Goal: Communication & Community: Answer question/provide support

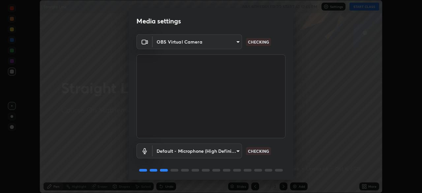
scroll to position [23, 0]
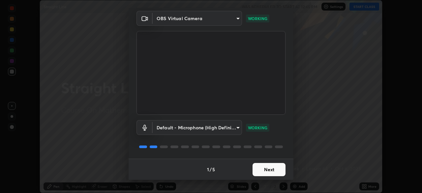
click at [275, 168] on button "Next" at bounding box center [268, 169] width 33 height 13
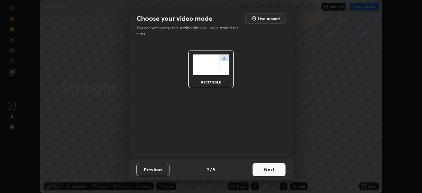
click at [278, 171] on button "Next" at bounding box center [268, 169] width 33 height 13
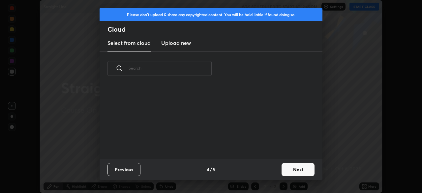
click at [282, 171] on button "Next" at bounding box center [297, 169] width 33 height 13
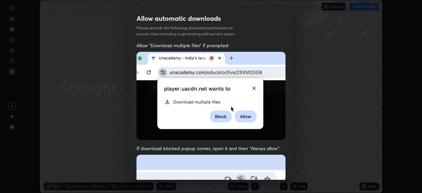
click at [284, 169] on div "Allow "Download multiple files" if prompted: If download blocked popup comes, o…" at bounding box center [211, 181] width 165 height 278
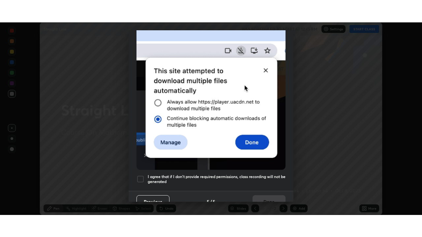
scroll to position [158, 0]
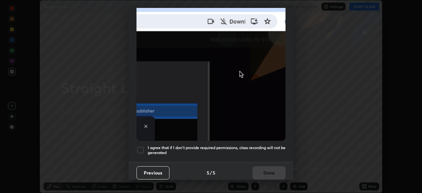
click at [278, 145] on h5 "I agree that if I don't provide required permissions, class recording will not …" at bounding box center [217, 150] width 138 height 10
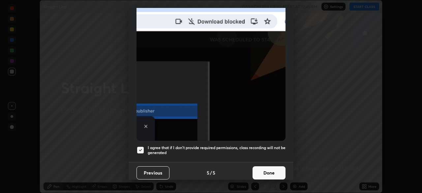
click at [273, 170] on button "Done" at bounding box center [268, 172] width 33 height 13
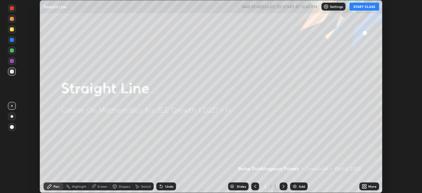
click at [368, 186] on div "More" at bounding box center [372, 186] width 8 height 3
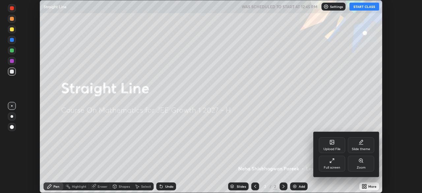
click at [335, 163] on div "Full screen" at bounding box center [332, 164] width 26 height 16
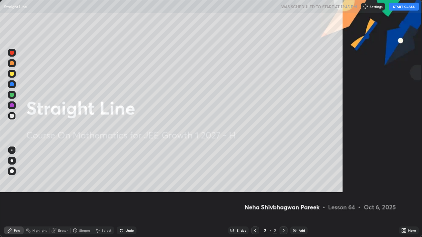
scroll to position [237, 422]
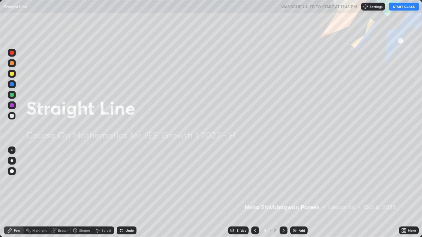
click at [393, 7] on button "START CLASS" at bounding box center [404, 7] width 30 height 8
click at [294, 192] on img at bounding box center [294, 230] width 5 height 5
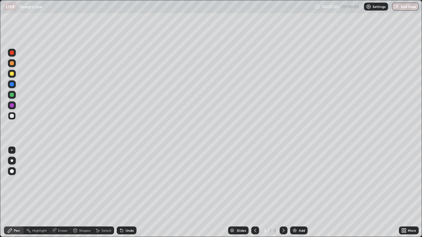
click at [77, 192] on div "Shapes" at bounding box center [82, 231] width 22 height 8
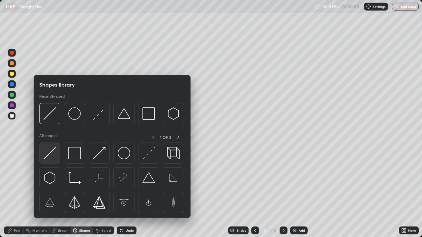
click at [52, 148] on img at bounding box center [50, 153] width 13 height 13
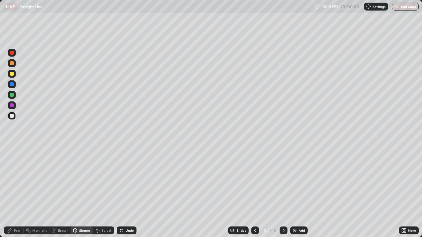
click at [15, 192] on div "Pen" at bounding box center [17, 230] width 6 height 3
click at [15, 76] on div at bounding box center [12, 74] width 8 height 8
click at [15, 115] on div at bounding box center [12, 116] width 8 height 8
click at [79, 192] on div "Shapes" at bounding box center [84, 230] width 11 height 3
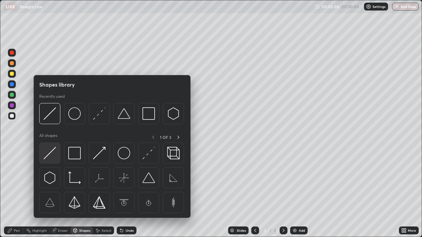
click at [53, 148] on img at bounding box center [50, 153] width 13 height 13
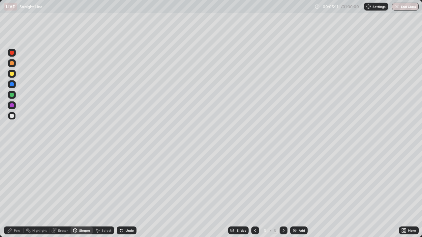
click at [15, 74] on div at bounding box center [12, 74] width 8 height 8
click at [15, 192] on div "Pen" at bounding box center [17, 230] width 6 height 3
click at [106, 192] on div "Select" at bounding box center [107, 230] width 10 height 3
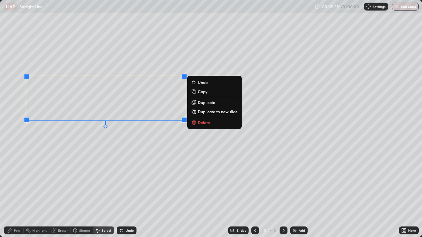
click at [139, 139] on div "0 ° Undo Copy Duplicate Duplicate to new slide Delete" at bounding box center [210, 118] width 421 height 237
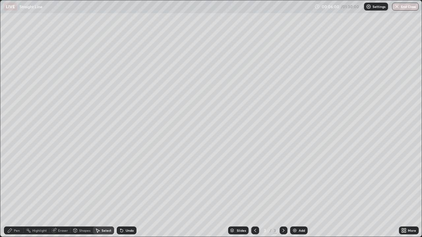
click at [80, 192] on div "Shapes" at bounding box center [82, 231] width 22 height 8
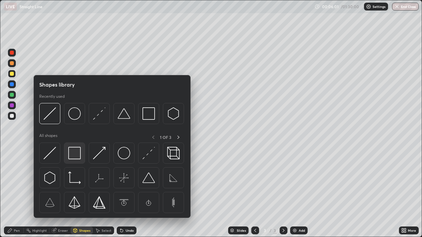
click at [76, 152] on img at bounding box center [74, 153] width 13 height 13
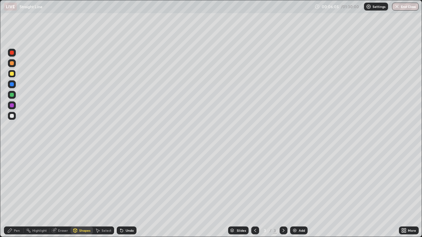
click at [14, 192] on div "Pen" at bounding box center [17, 230] width 6 height 3
click at [14, 115] on div at bounding box center [12, 116] width 8 height 8
click at [15, 74] on div at bounding box center [12, 74] width 8 height 8
click at [127, 192] on div "Undo" at bounding box center [130, 230] width 8 height 3
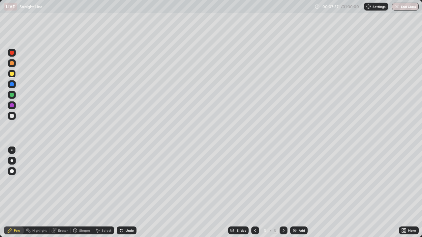
click at [128, 192] on div "Undo" at bounding box center [130, 230] width 8 height 3
click at [127, 192] on div "Undo" at bounding box center [130, 230] width 8 height 3
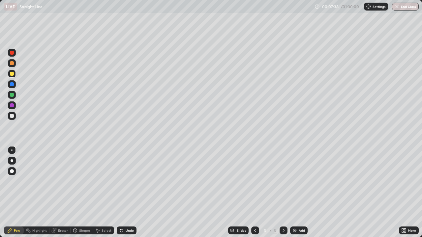
click at [127, 192] on div "Undo" at bounding box center [130, 230] width 8 height 3
click at [126, 192] on div "Undo" at bounding box center [130, 230] width 8 height 3
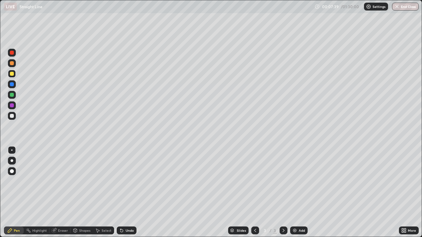
click at [126, 192] on div "Undo" at bounding box center [130, 230] width 8 height 3
click at [127, 192] on div "Undo" at bounding box center [130, 230] width 8 height 3
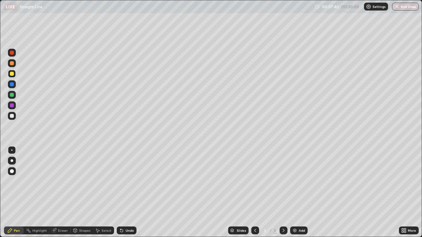
click at [127, 192] on div "Undo" at bounding box center [130, 230] width 8 height 3
click at [126, 192] on div "Undo" at bounding box center [127, 231] width 20 height 8
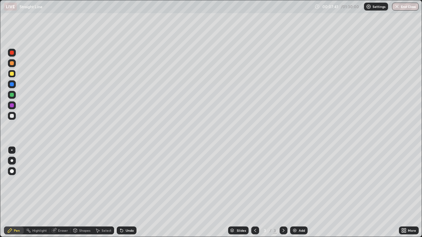
click at [126, 192] on div "Undo" at bounding box center [127, 231] width 20 height 8
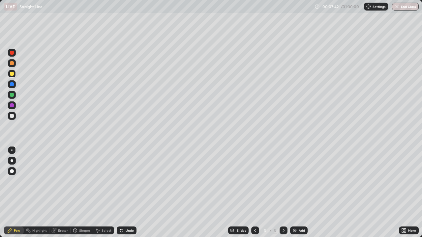
click at [126, 192] on div "Undo" at bounding box center [127, 231] width 20 height 8
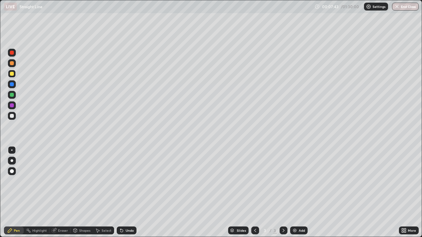
click at [126, 192] on div "Undo" at bounding box center [127, 231] width 20 height 8
click at [127, 192] on div "Undo" at bounding box center [127, 231] width 20 height 8
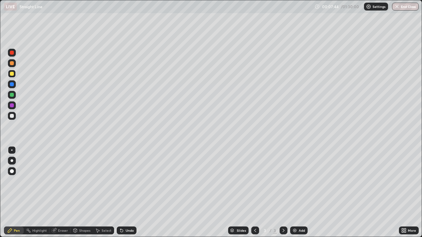
click at [127, 192] on div "Undo" at bounding box center [127, 231] width 20 height 8
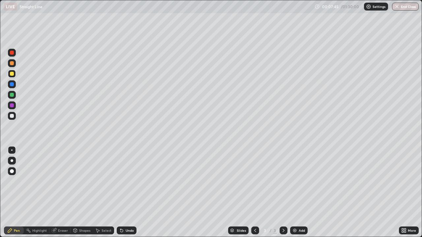
click at [127, 192] on div "Undo" at bounding box center [127, 231] width 20 height 8
click at [126, 192] on div "Undo" at bounding box center [127, 231] width 20 height 8
click at [104, 192] on div "Select" at bounding box center [107, 230] width 10 height 3
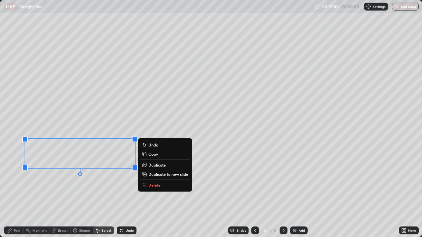
click at [153, 183] on p "Delete" at bounding box center [154, 185] width 12 height 5
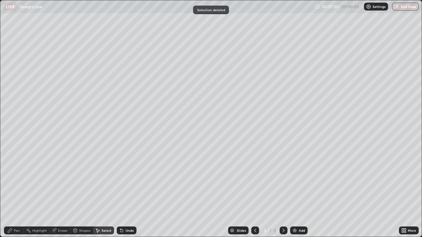
click at [16, 192] on div "Pen" at bounding box center [14, 231] width 20 height 8
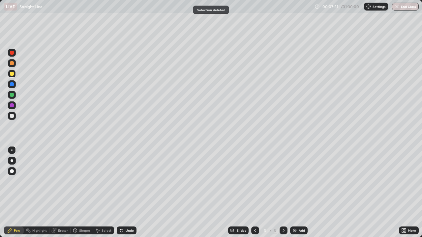
click at [14, 117] on div at bounding box center [12, 116] width 4 height 4
click at [15, 75] on div at bounding box center [12, 74] width 8 height 8
click at [82, 192] on div "Shapes" at bounding box center [82, 231] width 22 height 8
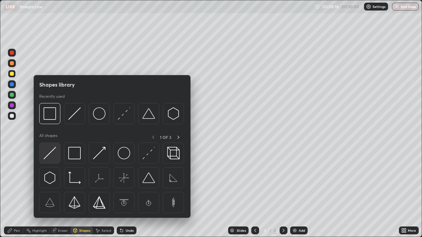
click at [50, 149] on img at bounding box center [50, 153] width 13 height 13
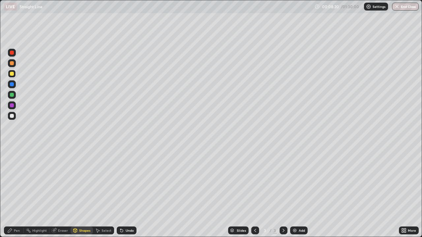
click at [15, 192] on div "Pen" at bounding box center [17, 230] width 6 height 3
click at [14, 115] on div at bounding box center [12, 116] width 8 height 8
click at [15, 73] on div at bounding box center [12, 74] width 8 height 8
click at [15, 117] on div at bounding box center [12, 116] width 8 height 8
click at [267, 192] on div "3" at bounding box center [265, 231] width 7 height 4
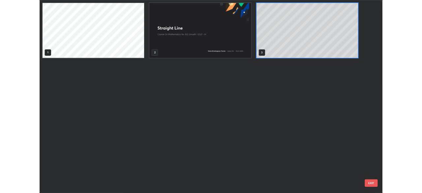
scroll to position [235, 418]
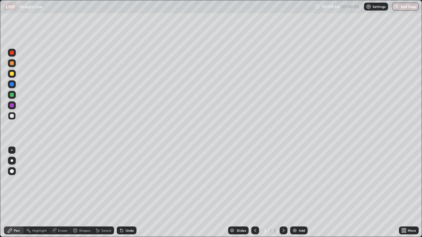
click at [83, 192] on div "Shapes" at bounding box center [84, 230] width 11 height 3
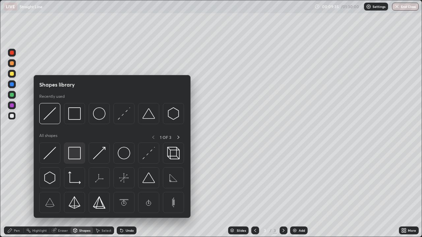
click at [77, 156] on img at bounding box center [74, 153] width 13 height 13
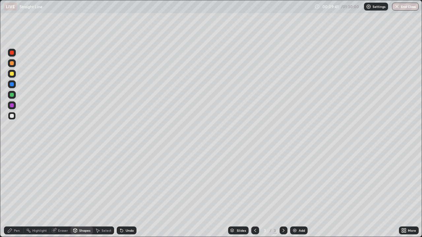
click at [17, 192] on div "Pen" at bounding box center [14, 231] width 20 height 8
click at [15, 75] on div at bounding box center [12, 74] width 8 height 8
click at [84, 192] on div "Shapes" at bounding box center [84, 230] width 11 height 3
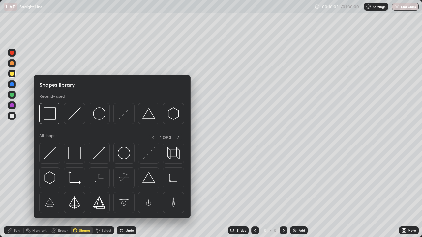
click at [51, 153] on img at bounding box center [50, 153] width 13 height 13
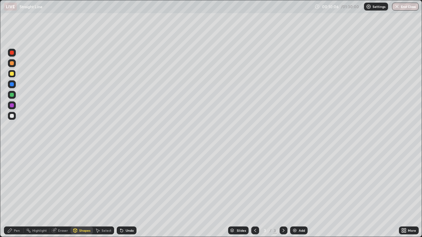
click at [17, 192] on div "Pen" at bounding box center [17, 230] width 6 height 3
click at [15, 117] on div at bounding box center [12, 116] width 8 height 8
click at [15, 63] on div at bounding box center [12, 63] width 8 height 8
click at [15, 118] on div at bounding box center [12, 116] width 8 height 8
click at [79, 192] on div "Shapes" at bounding box center [84, 230] width 11 height 3
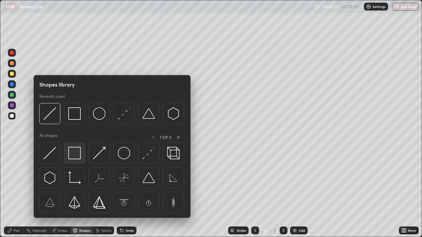
click at [74, 156] on img at bounding box center [74, 153] width 13 height 13
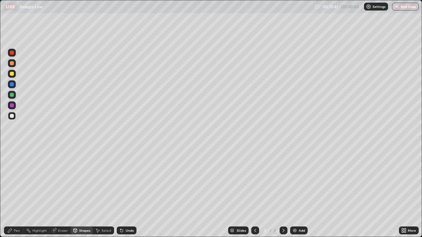
click at [12, 74] on div at bounding box center [12, 74] width 4 height 4
click at [126, 192] on div "Undo" at bounding box center [127, 231] width 20 height 8
click at [15, 192] on div "Pen" at bounding box center [14, 231] width 20 height 8
click at [129, 192] on div "Undo" at bounding box center [130, 230] width 8 height 3
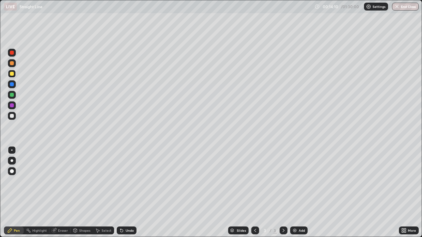
click at [128, 192] on div "Undo" at bounding box center [130, 230] width 8 height 3
click at [295, 192] on img at bounding box center [294, 230] width 5 height 5
click at [80, 192] on div "Shapes" at bounding box center [84, 230] width 11 height 3
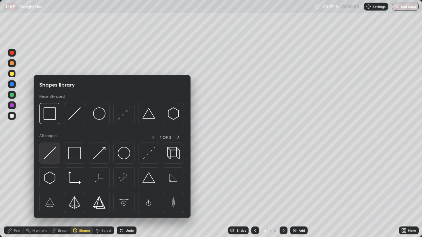
click at [53, 149] on img at bounding box center [50, 153] width 13 height 13
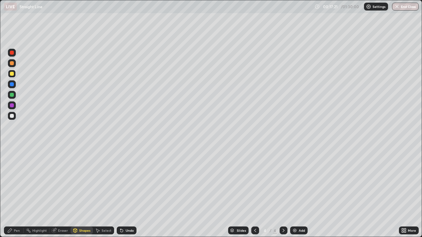
click at [14, 192] on div "Pen" at bounding box center [17, 230] width 6 height 3
click at [15, 115] on div at bounding box center [12, 116] width 8 height 8
click at [81, 192] on div "Shapes" at bounding box center [84, 230] width 11 height 3
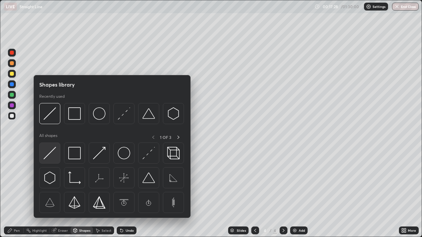
click at [52, 149] on img at bounding box center [50, 153] width 13 height 13
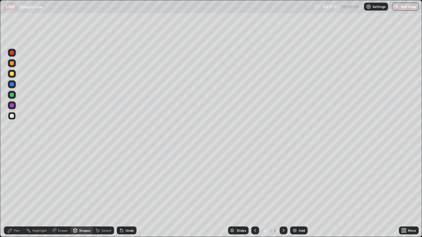
click at [15, 192] on div "Pen" at bounding box center [14, 231] width 20 height 8
click at [15, 74] on div at bounding box center [12, 74] width 8 height 8
click at [14, 86] on div at bounding box center [12, 84] width 8 height 8
click at [15, 64] on div at bounding box center [12, 63] width 8 height 8
click at [15, 116] on div at bounding box center [12, 116] width 8 height 8
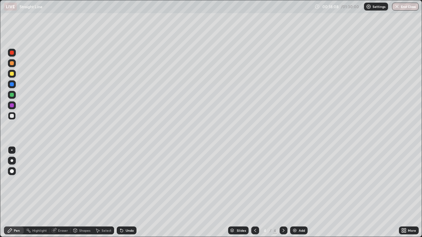
click at [82, 192] on div "Shapes" at bounding box center [84, 230] width 11 height 3
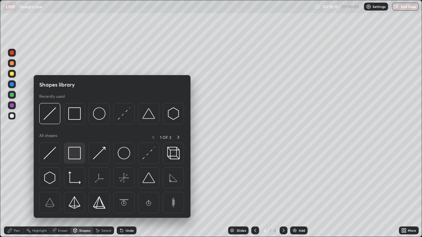
click at [77, 152] on img at bounding box center [74, 153] width 13 height 13
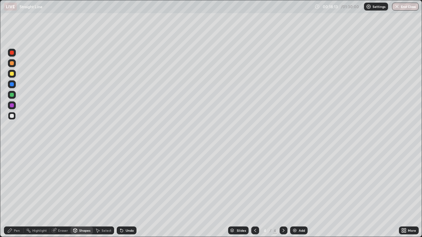
click at [16, 192] on div "Pen" at bounding box center [17, 230] width 6 height 3
click at [14, 116] on div at bounding box center [12, 116] width 8 height 8
click at [254, 192] on icon at bounding box center [254, 230] width 5 height 5
click at [283, 192] on icon at bounding box center [283, 230] width 5 height 5
click at [107, 192] on div "Select" at bounding box center [107, 230] width 10 height 3
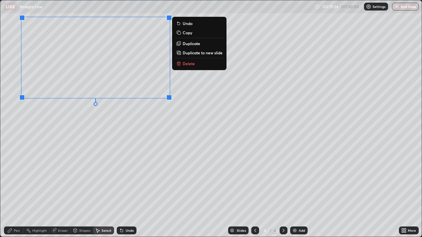
click at [96, 122] on div "0 ° Undo Copy Duplicate Duplicate to new slide Delete" at bounding box center [210, 118] width 421 height 237
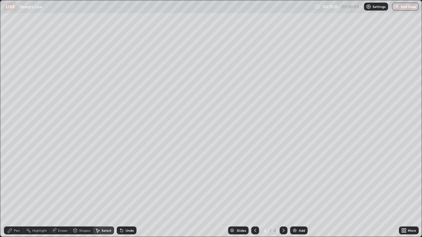
click at [15, 192] on div "Pen" at bounding box center [17, 230] width 6 height 3
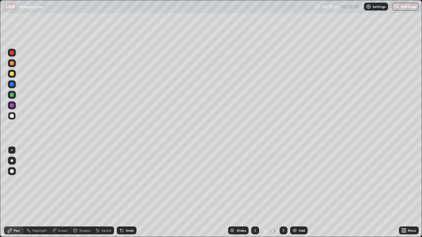
click at [14, 73] on div at bounding box center [12, 74] width 8 height 8
click at [15, 115] on div at bounding box center [12, 116] width 8 height 8
click at [14, 73] on div at bounding box center [12, 74] width 8 height 8
click at [15, 115] on div at bounding box center [12, 116] width 8 height 8
click at [15, 52] on div at bounding box center [12, 53] width 8 height 8
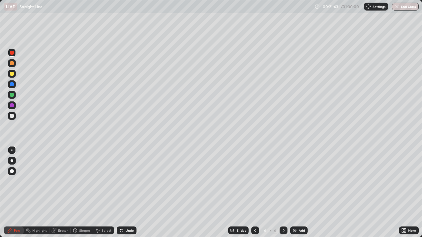
click at [16, 116] on div at bounding box center [12, 116] width 11 height 11
click at [139, 192] on div "Slides 4 / 4 Add" at bounding box center [267, 230] width 262 height 13
click at [155, 192] on div "Slides 4 / 4 Add" at bounding box center [267, 230] width 262 height 13
click at [190, 192] on div "Slides 4 / 4 Add" at bounding box center [267, 230] width 262 height 13
click at [15, 54] on div at bounding box center [12, 53] width 8 height 8
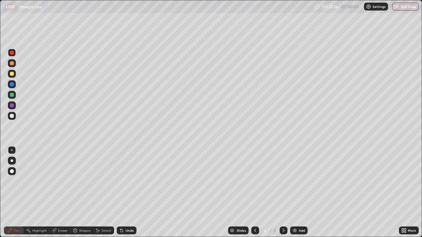
click at [14, 105] on div at bounding box center [12, 106] width 8 height 8
click at [15, 116] on div at bounding box center [12, 116] width 8 height 8
click at [15, 75] on div at bounding box center [12, 74] width 8 height 8
click at [12, 116] on div at bounding box center [12, 116] width 4 height 4
click at [85, 192] on div "Shapes" at bounding box center [84, 230] width 11 height 3
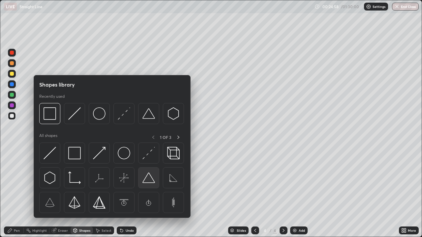
click at [151, 177] on img at bounding box center [148, 178] width 13 height 13
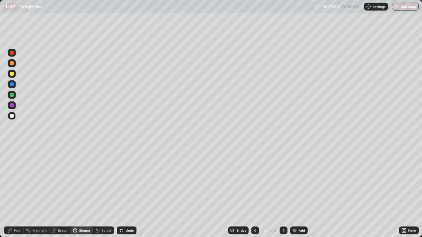
click at [84, 192] on div "Shapes" at bounding box center [84, 230] width 11 height 3
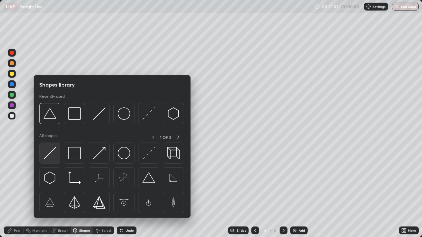
click at [54, 149] on img at bounding box center [50, 153] width 13 height 13
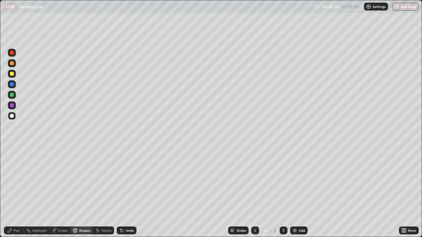
click at [15, 74] on div at bounding box center [12, 74] width 8 height 8
click at [15, 192] on div "Pen" at bounding box center [17, 230] width 6 height 3
click at [13, 117] on div at bounding box center [12, 116] width 4 height 4
click at [15, 74] on div at bounding box center [12, 74] width 8 height 8
click at [15, 84] on div at bounding box center [12, 84] width 8 height 8
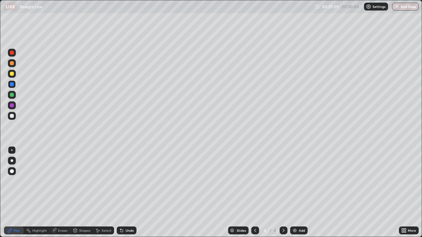
click at [297, 192] on div "Add" at bounding box center [298, 231] width 17 height 8
click at [15, 115] on div at bounding box center [12, 116] width 8 height 8
click at [15, 73] on div at bounding box center [12, 74] width 8 height 8
click at [254, 192] on icon at bounding box center [254, 230] width 5 height 5
click at [14, 105] on div at bounding box center [12, 106] width 8 height 8
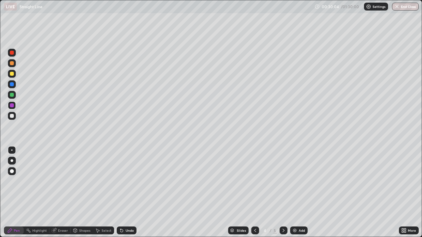
click at [282, 192] on icon at bounding box center [283, 230] width 5 height 5
click at [15, 116] on div at bounding box center [12, 116] width 8 height 8
click at [105, 192] on div "Select" at bounding box center [107, 230] width 10 height 3
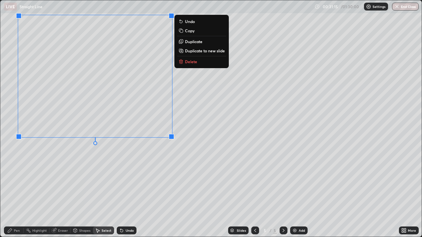
click at [150, 152] on div "0 ° Undo Copy Duplicate Duplicate to new slide Delete" at bounding box center [210, 118] width 421 height 237
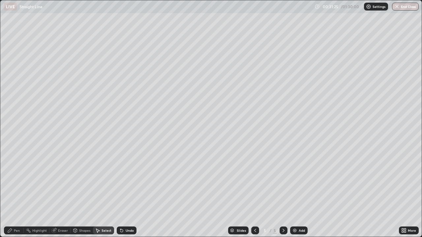
click at [83, 192] on div "Shapes" at bounding box center [84, 230] width 11 height 3
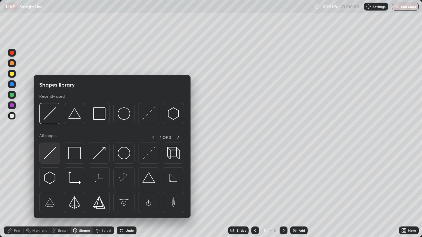
click at [54, 149] on img at bounding box center [50, 153] width 13 height 13
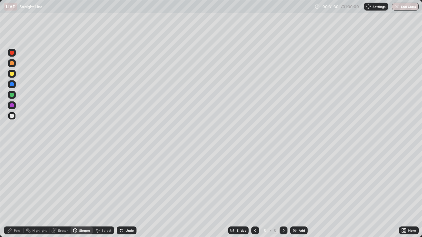
click at [15, 192] on div "Pen" at bounding box center [17, 230] width 6 height 3
click at [15, 74] on div at bounding box center [12, 74] width 8 height 8
click at [15, 116] on div at bounding box center [12, 116] width 8 height 8
click at [84, 192] on div "Shapes" at bounding box center [84, 230] width 11 height 3
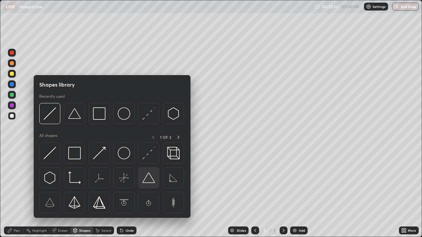
click at [148, 176] on img at bounding box center [148, 178] width 13 height 13
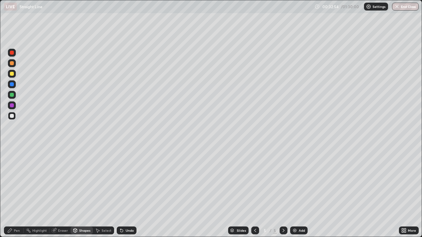
click at [85, 192] on div "Shapes" at bounding box center [84, 230] width 11 height 3
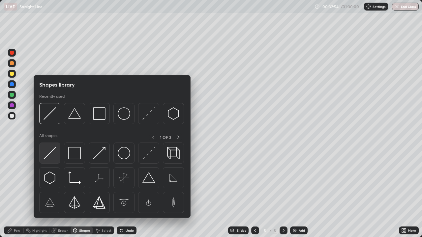
click at [54, 151] on img at bounding box center [50, 153] width 13 height 13
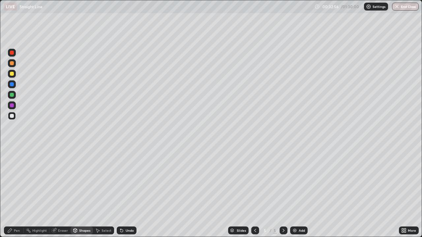
click at [15, 75] on div at bounding box center [12, 74] width 8 height 8
click at [130, 192] on div "Undo" at bounding box center [130, 230] width 8 height 3
click at [128, 192] on div "Undo" at bounding box center [130, 230] width 8 height 3
click at [15, 192] on div "Pen" at bounding box center [17, 230] width 6 height 3
click at [14, 115] on div at bounding box center [12, 116] width 4 height 4
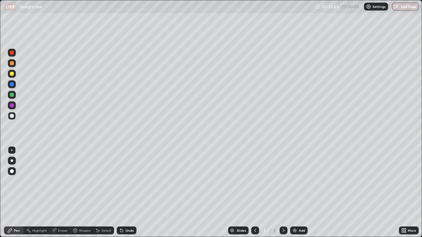
click at [253, 192] on div at bounding box center [255, 231] width 8 height 8
click at [280, 192] on div at bounding box center [283, 231] width 8 height 8
click at [13, 75] on div at bounding box center [12, 74] width 8 height 8
click at [82, 192] on div "Shapes" at bounding box center [84, 230] width 11 height 3
click at [17, 192] on div "Pen" at bounding box center [14, 231] width 20 height 8
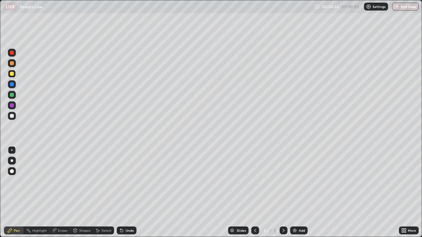
click at [126, 192] on div "Undo" at bounding box center [130, 230] width 8 height 3
click at [127, 192] on div "Undo" at bounding box center [130, 230] width 8 height 3
click at [15, 116] on div at bounding box center [12, 116] width 8 height 8
click at [226, 192] on div "Slides 5 / 5 Add" at bounding box center [267, 230] width 262 height 13
click at [338, 192] on div "Slides 5 / 5 Add" at bounding box center [267, 230] width 262 height 13
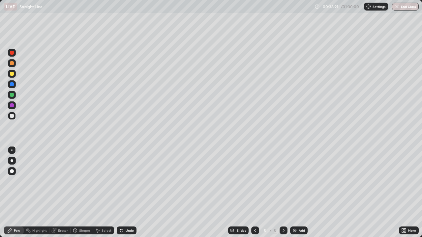
click at [352, 192] on div "Slides 5 / 5 Add" at bounding box center [267, 230] width 262 height 13
click at [412, 192] on div "More" at bounding box center [409, 230] width 20 height 13
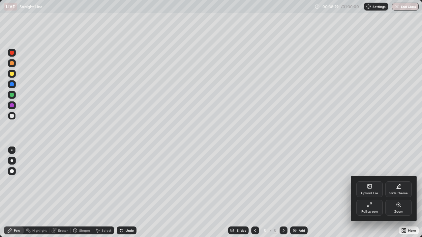
click at [411, 192] on div "Zoom" at bounding box center [398, 208] width 26 height 16
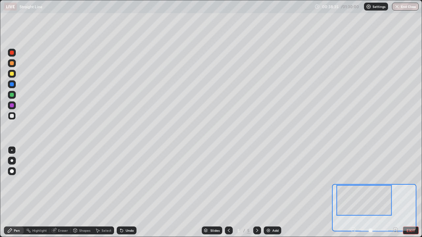
click at [412, 192] on button "EXIT" at bounding box center [411, 231] width 16 height 8
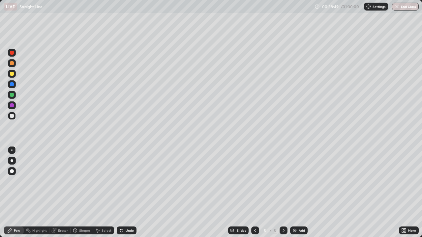
click at [12, 54] on div at bounding box center [12, 53] width 4 height 4
click at [15, 105] on div at bounding box center [12, 106] width 8 height 8
click at [13, 117] on div at bounding box center [12, 116] width 4 height 4
click at [299, 192] on div "Add" at bounding box center [302, 230] width 6 height 3
click at [80, 192] on div "Shapes" at bounding box center [84, 230] width 11 height 3
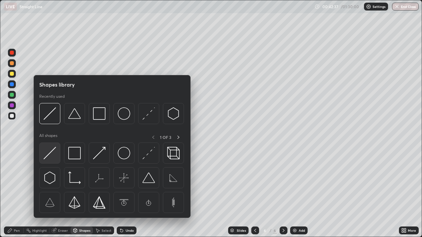
click at [53, 148] on img at bounding box center [50, 153] width 13 height 13
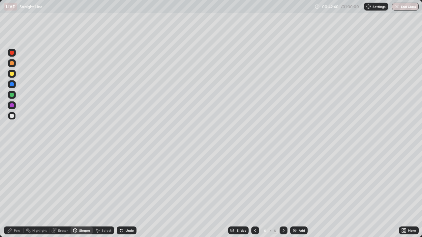
click at [79, 192] on div "Shapes" at bounding box center [84, 230] width 11 height 3
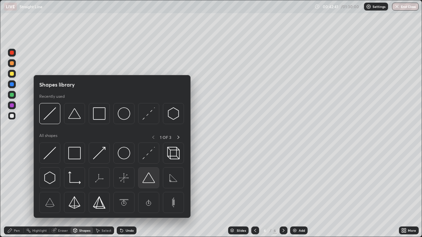
click at [146, 179] on img at bounding box center [148, 178] width 13 height 13
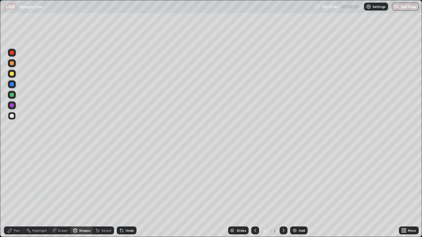
click at [17, 192] on div "Pen" at bounding box center [14, 231] width 20 height 8
click at [14, 73] on div at bounding box center [12, 74] width 8 height 8
click at [81, 192] on div "Shapes" at bounding box center [84, 230] width 11 height 3
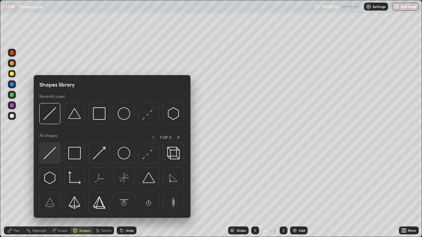
click at [53, 148] on img at bounding box center [50, 153] width 13 height 13
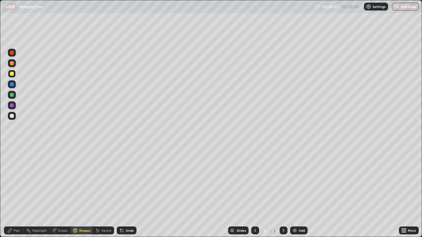
click at [16, 192] on div "Pen" at bounding box center [17, 230] width 6 height 3
click at [14, 64] on div at bounding box center [12, 63] width 8 height 8
click at [14, 73] on div at bounding box center [12, 74] width 8 height 8
click at [15, 117] on div at bounding box center [12, 116] width 8 height 8
click at [14, 75] on div at bounding box center [12, 74] width 4 height 4
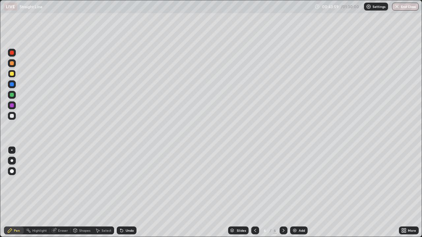
click at [16, 115] on div at bounding box center [12, 116] width 11 height 11
click at [15, 73] on div at bounding box center [12, 74] width 8 height 8
click at [129, 192] on div "Undo" at bounding box center [130, 230] width 8 height 3
click at [130, 192] on div "Undo" at bounding box center [127, 231] width 20 height 8
click at [14, 107] on div at bounding box center [12, 106] width 8 height 8
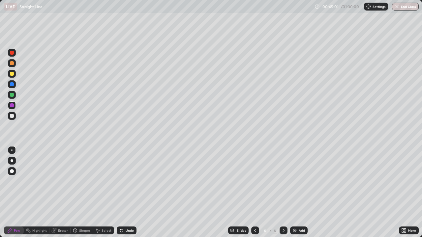
click at [14, 63] on div at bounding box center [12, 63] width 8 height 8
click at [14, 116] on div at bounding box center [12, 116] width 8 height 8
click at [105, 192] on div "Select" at bounding box center [103, 231] width 21 height 8
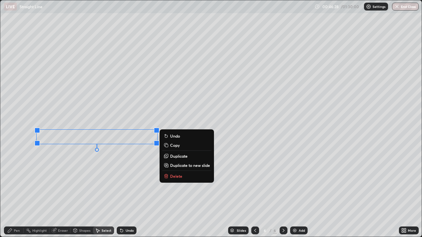
click at [172, 174] on p "Delete" at bounding box center [176, 176] width 12 height 5
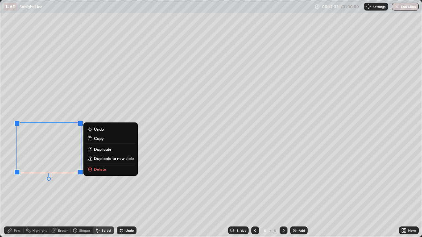
click at [133, 192] on div "0 ° Undo Copy Duplicate Duplicate to new slide Delete" at bounding box center [210, 118] width 421 height 237
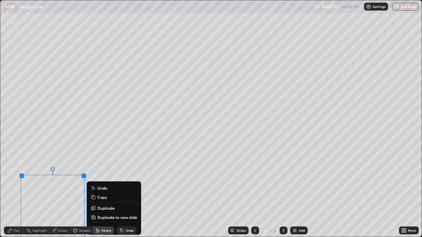
click at [103, 165] on div "0 ° Undo Copy Duplicate Duplicate to new slide Delete" at bounding box center [210, 118] width 421 height 237
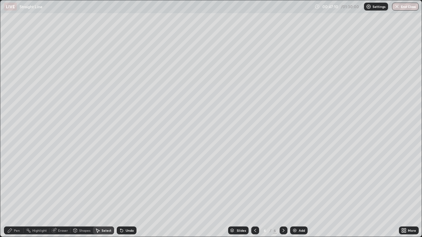
click at [81, 192] on div "Shapes" at bounding box center [82, 231] width 22 height 8
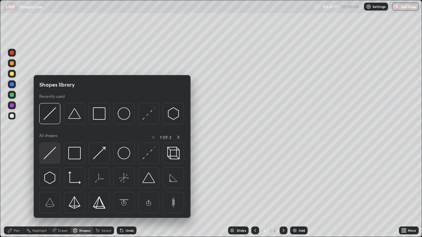
click at [50, 149] on img at bounding box center [50, 153] width 13 height 13
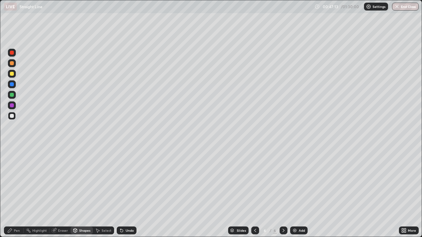
click at [60, 192] on div "Eraser" at bounding box center [59, 231] width 21 height 8
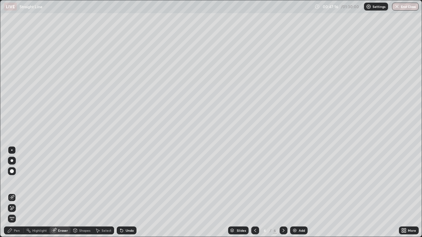
click at [12, 192] on icon at bounding box center [9, 230] width 5 height 5
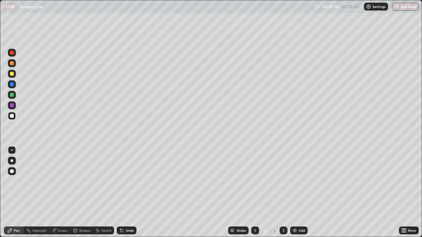
click at [12, 74] on div at bounding box center [12, 74] width 4 height 4
click at [15, 115] on div at bounding box center [12, 116] width 8 height 8
click at [254, 192] on icon at bounding box center [254, 230] width 5 height 5
click at [283, 192] on icon at bounding box center [283, 230] width 5 height 5
click at [14, 74] on div at bounding box center [12, 74] width 8 height 8
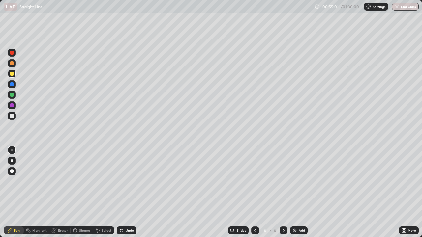
click at [301, 192] on div "Add" at bounding box center [302, 230] width 6 height 3
click at [15, 116] on div at bounding box center [12, 116] width 8 height 8
click at [402, 192] on icon at bounding box center [403, 230] width 2 height 2
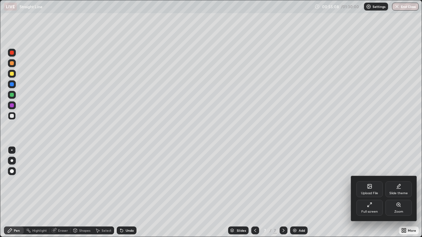
click at [367, 192] on icon at bounding box center [369, 204] width 5 height 5
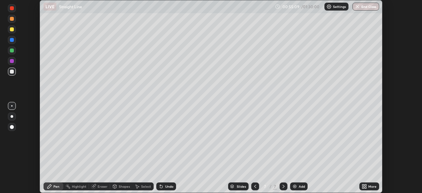
scroll to position [32767, 32538]
click at [251, 185] on div at bounding box center [255, 186] width 8 height 8
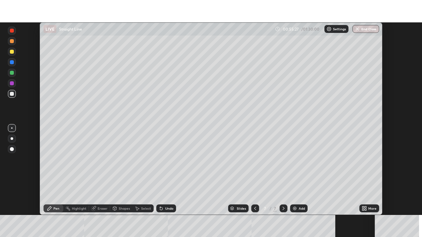
scroll to position [193, 422]
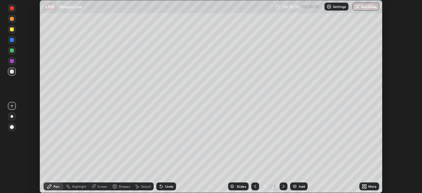
click at [363, 184] on icon at bounding box center [363, 185] width 2 height 2
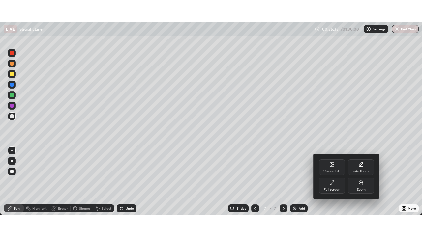
scroll to position [237, 422]
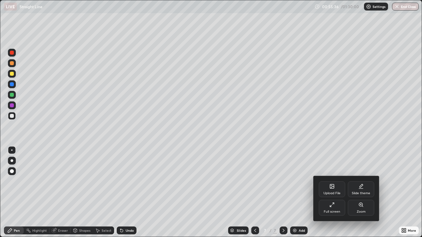
click at [59, 192] on div at bounding box center [211, 118] width 422 height 237
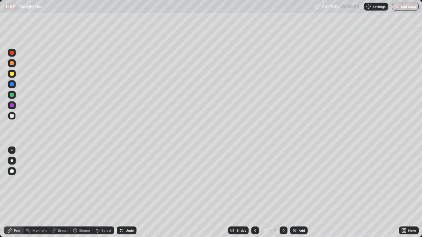
click at [62, 192] on div "Eraser" at bounding box center [63, 230] width 10 height 3
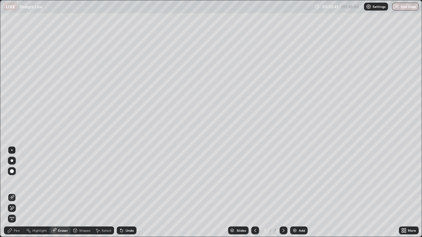
click at [15, 192] on div "Pen" at bounding box center [17, 230] width 6 height 3
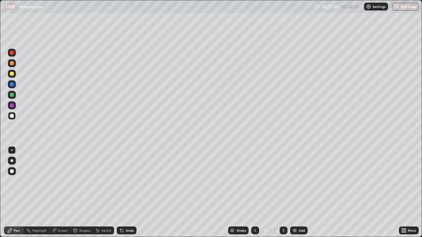
click at [15, 73] on div at bounding box center [12, 74] width 8 height 8
click at [129, 192] on div "Undo" at bounding box center [130, 230] width 8 height 3
click at [129, 192] on div "Undo" at bounding box center [127, 231] width 20 height 8
click at [15, 116] on div at bounding box center [12, 116] width 8 height 8
click at [84, 192] on div "Shapes" at bounding box center [82, 231] width 22 height 8
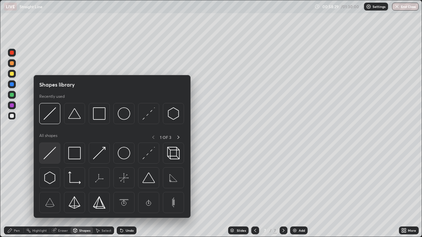
click at [53, 148] on img at bounding box center [50, 153] width 13 height 13
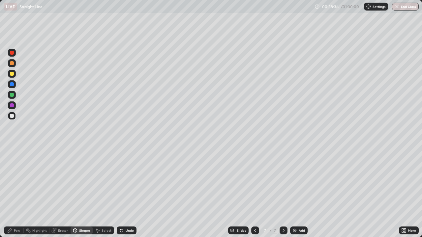
click at [82, 192] on div "Shapes" at bounding box center [84, 230] width 11 height 3
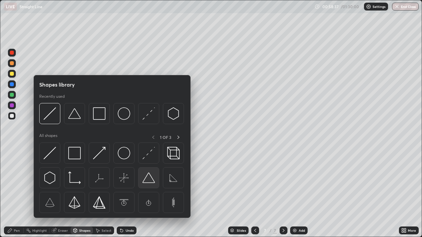
click at [146, 177] on img at bounding box center [148, 178] width 13 height 13
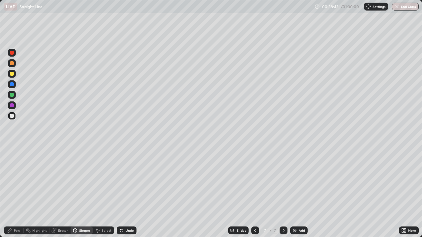
click at [83, 192] on div "Shapes" at bounding box center [84, 230] width 11 height 3
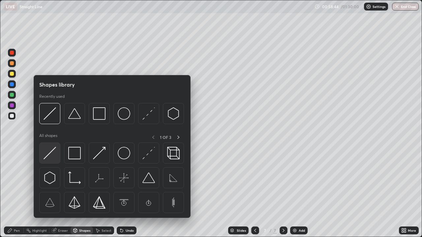
click at [55, 150] on img at bounding box center [50, 153] width 13 height 13
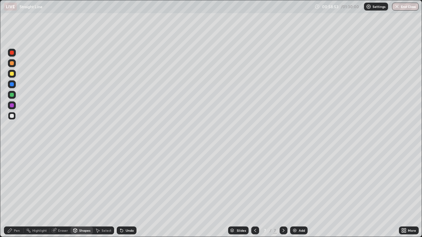
click at [14, 192] on div "Pen" at bounding box center [14, 231] width 20 height 8
click at [14, 73] on div at bounding box center [12, 74] width 8 height 8
click at [15, 115] on div at bounding box center [12, 116] width 8 height 8
click at [15, 73] on div at bounding box center [12, 74] width 8 height 8
click at [107, 192] on div "Select" at bounding box center [107, 230] width 10 height 3
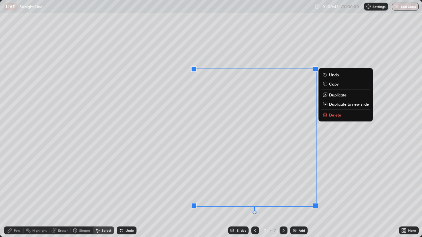
click at [175, 149] on div "0 ° Undo Copy Duplicate Duplicate to new slide Delete" at bounding box center [210, 118] width 421 height 237
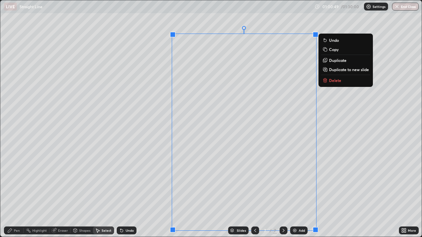
click at [328, 80] on button "Delete" at bounding box center [345, 80] width 49 height 8
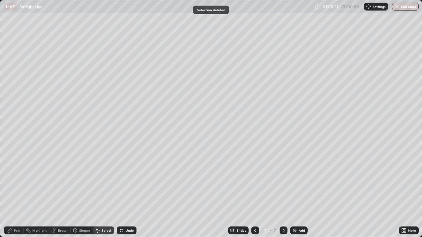
click at [82, 192] on div "Shapes" at bounding box center [84, 230] width 11 height 3
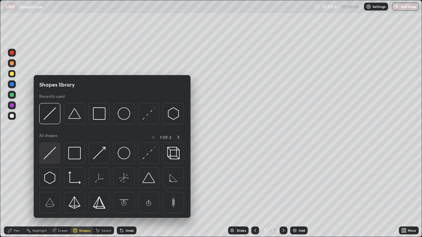
click at [53, 150] on img at bounding box center [50, 153] width 13 height 13
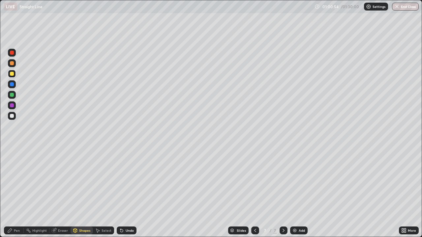
click at [14, 192] on div "Pen" at bounding box center [14, 231] width 20 height 8
click at [13, 116] on div at bounding box center [12, 116] width 4 height 4
click at [15, 73] on div at bounding box center [12, 74] width 8 height 8
click at [15, 54] on div at bounding box center [12, 53] width 8 height 8
click at [15, 117] on div at bounding box center [12, 116] width 8 height 8
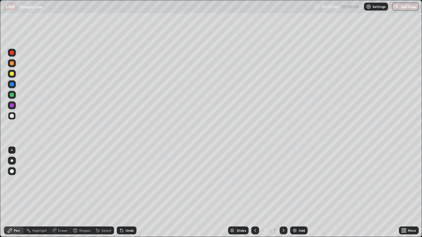
click at [15, 107] on div at bounding box center [12, 106] width 8 height 8
click at [252, 192] on div at bounding box center [255, 231] width 8 height 8
click at [253, 192] on div at bounding box center [255, 231] width 8 height 8
click at [283, 192] on icon at bounding box center [283, 230] width 5 height 5
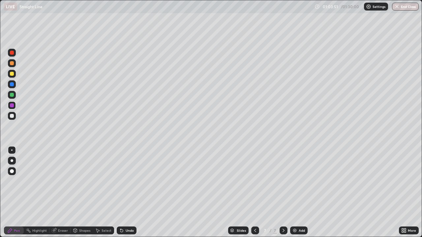
click at [12, 116] on div at bounding box center [12, 116] width 4 height 4
click at [13, 75] on div at bounding box center [12, 74] width 4 height 4
click at [14, 63] on div at bounding box center [12, 63] width 8 height 8
click at [15, 117] on div at bounding box center [12, 116] width 8 height 8
click at [106, 192] on div "Select" at bounding box center [107, 230] width 10 height 3
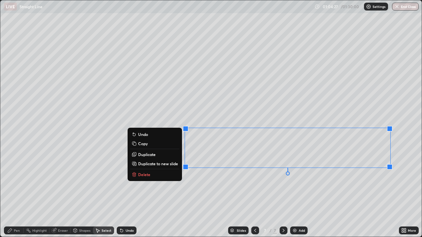
click at [242, 191] on div "0 ° Undo Copy Duplicate Duplicate to new slide Delete" at bounding box center [210, 118] width 421 height 237
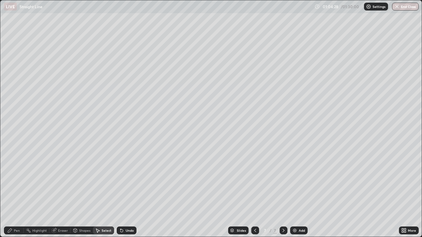
click at [18, 192] on div "Pen" at bounding box center [17, 230] width 6 height 3
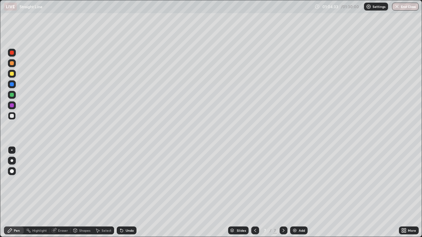
click at [254, 192] on icon at bounding box center [254, 230] width 5 height 5
click at [253, 192] on icon at bounding box center [254, 230] width 5 height 5
click at [283, 192] on icon at bounding box center [283, 230] width 5 height 5
click at [15, 73] on div at bounding box center [12, 74] width 8 height 8
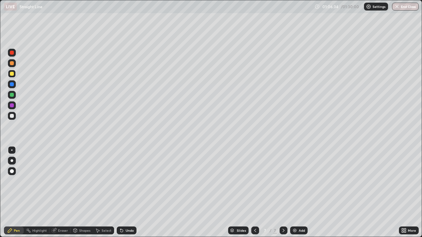
click at [121, 192] on icon at bounding box center [121, 231] width 3 height 3
click at [81, 192] on div "Shapes" at bounding box center [84, 230] width 11 height 3
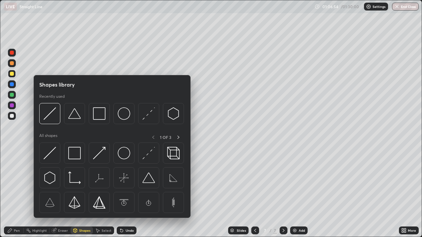
click at [106, 192] on div "Select" at bounding box center [107, 230] width 10 height 3
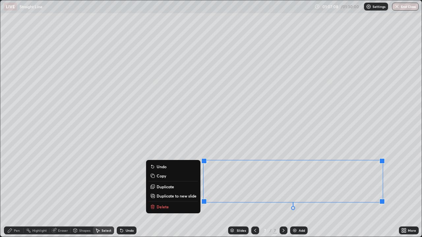
click at [235, 192] on div "0 ° Undo Copy Duplicate Duplicate to new slide Delete" at bounding box center [210, 118] width 421 height 237
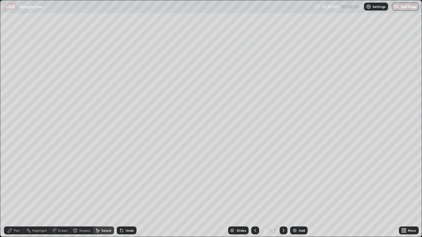
click at [18, 192] on div "Pen" at bounding box center [14, 231] width 20 height 8
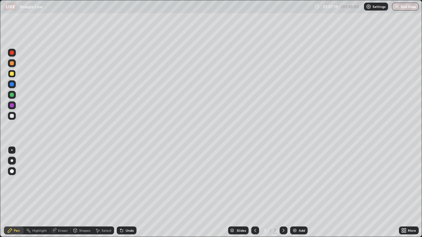
click at [123, 192] on div "Undo" at bounding box center [127, 231] width 20 height 8
click at [124, 192] on div "Undo" at bounding box center [127, 231] width 20 height 8
click at [123, 192] on div "Undo" at bounding box center [127, 231] width 20 height 8
click at [124, 192] on div "Undo" at bounding box center [127, 231] width 20 height 8
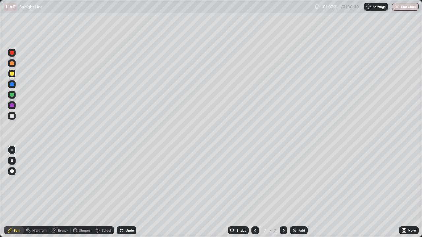
click at [124, 192] on div "Undo" at bounding box center [127, 231] width 20 height 8
click at [294, 192] on img at bounding box center [294, 230] width 5 height 5
click at [12, 116] on div at bounding box center [12, 116] width 4 height 4
click at [15, 75] on div at bounding box center [12, 74] width 8 height 8
click at [80, 192] on div "Shapes" at bounding box center [84, 230] width 11 height 3
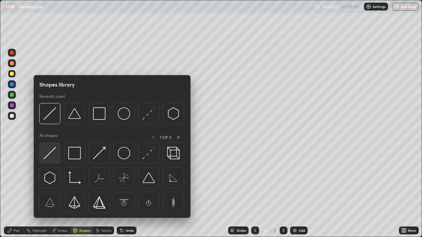
click at [54, 149] on img at bounding box center [50, 153] width 13 height 13
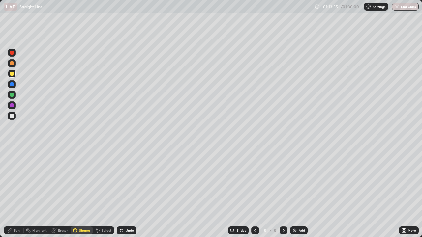
click at [81, 192] on div "Shapes" at bounding box center [82, 231] width 22 height 8
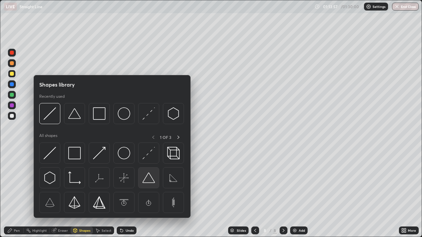
click at [149, 181] on img at bounding box center [148, 178] width 13 height 13
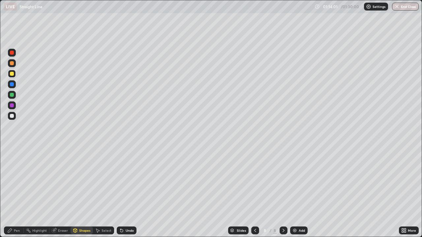
click at [17, 192] on div "Pen" at bounding box center [17, 230] width 6 height 3
click at [13, 117] on div at bounding box center [12, 116] width 4 height 4
click at [79, 192] on div "Shapes" at bounding box center [84, 230] width 11 height 3
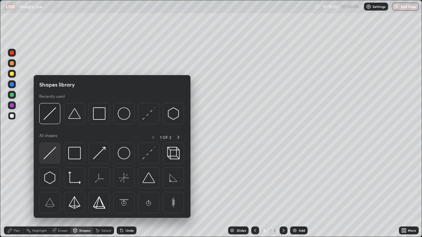
click at [53, 150] on img at bounding box center [50, 153] width 13 height 13
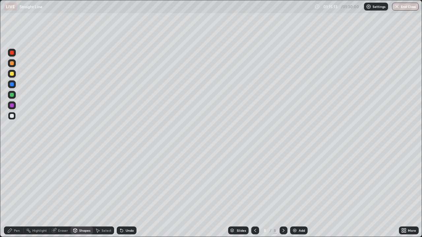
click at [19, 192] on div "Pen" at bounding box center [14, 231] width 20 height 8
click at [12, 73] on div at bounding box center [12, 74] width 4 height 4
click at [12, 116] on div at bounding box center [12, 116] width 4 height 4
click at [296, 192] on img at bounding box center [294, 230] width 5 height 5
click at [15, 73] on div at bounding box center [12, 74] width 8 height 8
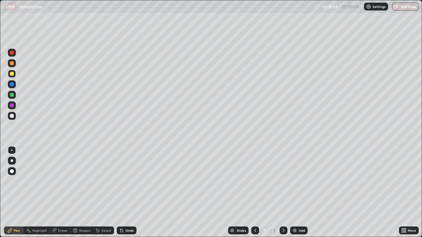
click at [15, 62] on div at bounding box center [12, 63] width 8 height 8
click at [85, 192] on div "Shapes" at bounding box center [84, 230] width 11 height 3
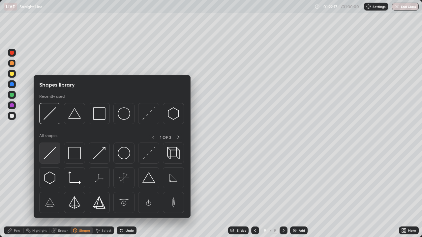
click at [53, 147] on img at bounding box center [50, 153] width 13 height 13
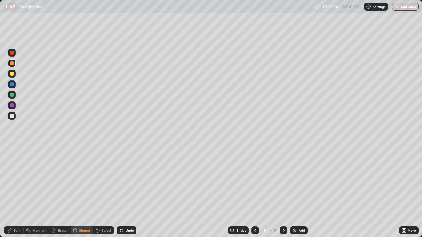
click at [127, 192] on div "Undo" at bounding box center [127, 231] width 20 height 8
click at [13, 192] on div "Pen" at bounding box center [14, 231] width 20 height 8
click at [16, 117] on div at bounding box center [12, 116] width 11 height 11
click at [14, 53] on div at bounding box center [12, 53] width 8 height 8
click at [14, 94] on div at bounding box center [12, 95] width 4 height 4
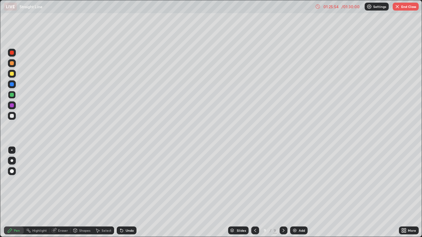
click at [15, 117] on div at bounding box center [12, 116] width 8 height 8
click at [14, 74] on div at bounding box center [12, 74] width 8 height 8
click at [15, 115] on div at bounding box center [12, 116] width 8 height 8
click at [397, 10] on button "End Class" at bounding box center [406, 7] width 26 height 8
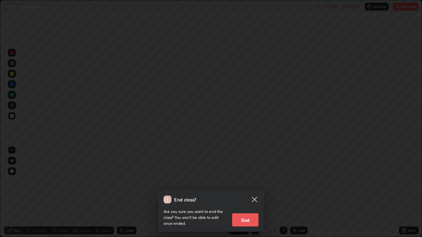
click at [247, 192] on button "End" at bounding box center [245, 220] width 26 height 13
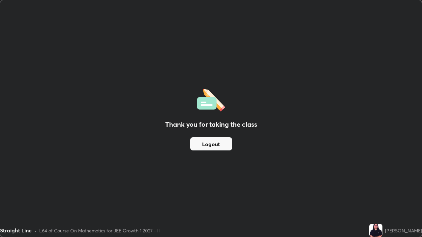
click at [215, 144] on button "Logout" at bounding box center [211, 143] width 42 height 13
